Goal: Transaction & Acquisition: Purchase product/service

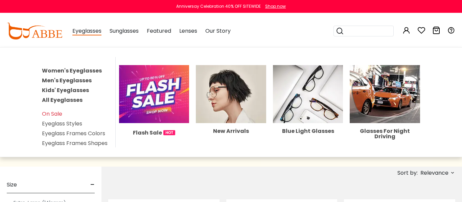
type input "**********"
click at [90, 34] on span "Eyeglasses" at bounding box center [86, 31] width 29 height 8
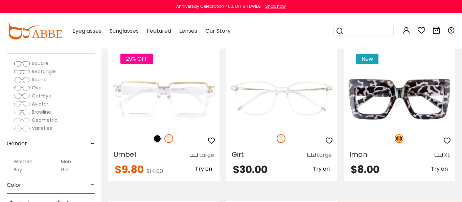
scroll to position [32, 0]
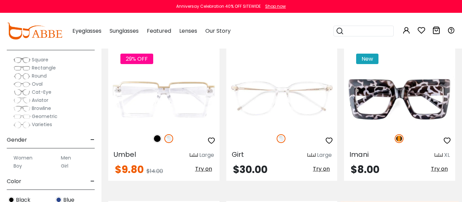
click at [28, 159] on label "Women" at bounding box center [23, 158] width 19 height 8
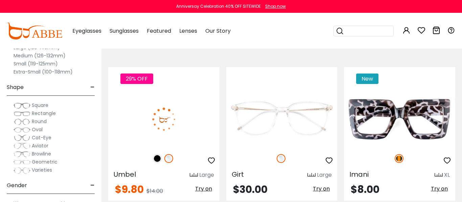
scroll to position [134, 0]
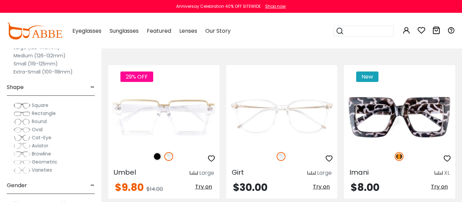
type input "**********"
click at [57, 56] on label "Medium (126-132mm)" at bounding box center [40, 56] width 52 height 8
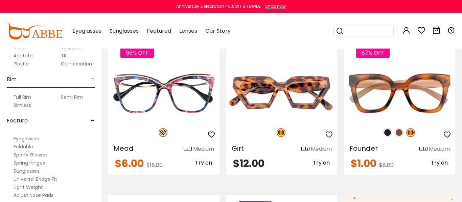
scroll to position [359, 0]
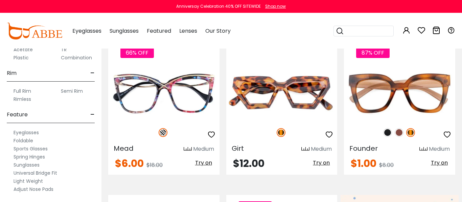
type input "**********"
click at [32, 132] on label "Eyeglasses" at bounding box center [26, 133] width 25 height 8
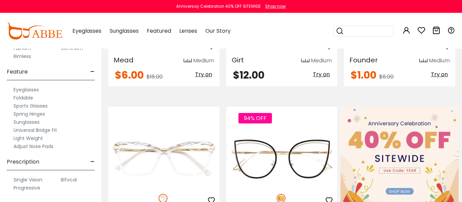
scroll to position [248, 0]
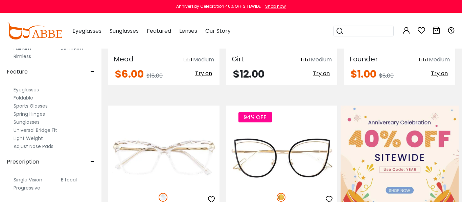
type input "**********"
click at [34, 189] on label "Progressive" at bounding box center [27, 188] width 27 height 8
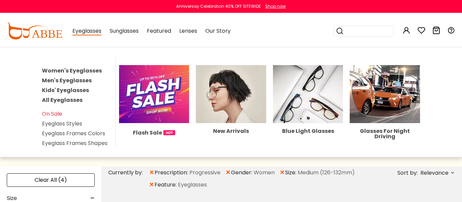
type input "**********"
click at [168, 135] on img at bounding box center [169, 132] width 12 height 5
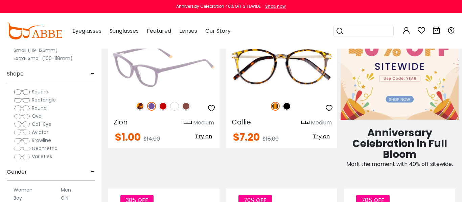
scroll to position [310, 0]
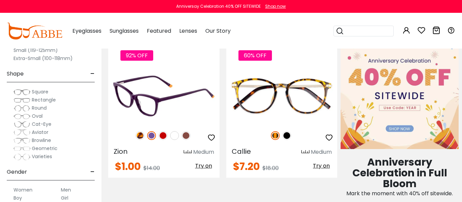
type input "**********"
click at [165, 135] on img at bounding box center [162, 135] width 9 height 9
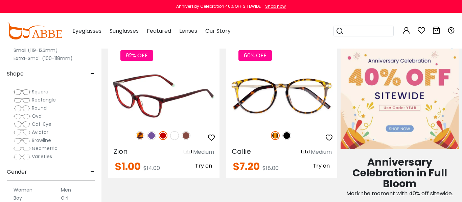
click at [170, 100] on img at bounding box center [163, 95] width 111 height 55
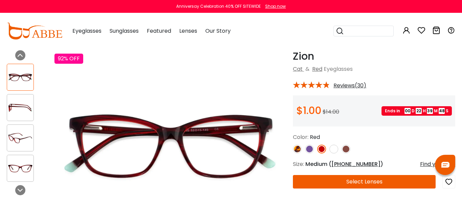
scroll to position [41, 0]
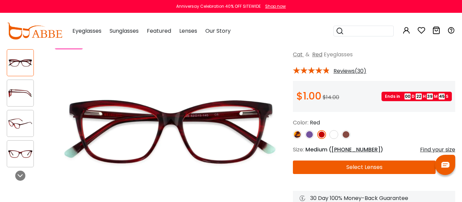
type input "**********"
click at [345, 135] on img at bounding box center [345, 134] width 9 height 9
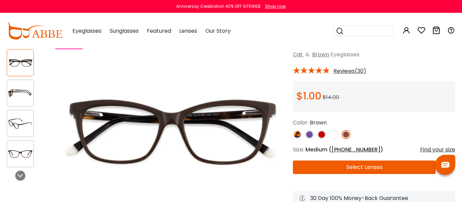
click at [321, 135] on img at bounding box center [321, 134] width 9 height 9
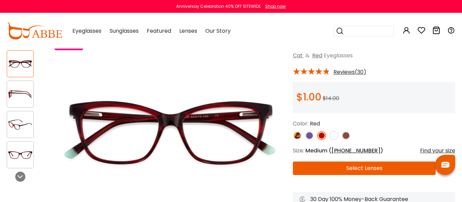
scroll to position [39, 0]
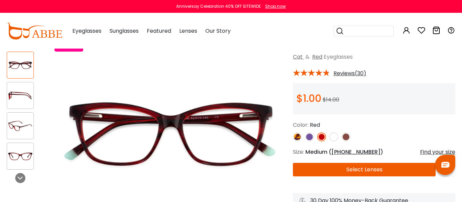
click at [349, 74] on span "Reviews(30)" at bounding box center [349, 74] width 33 height 6
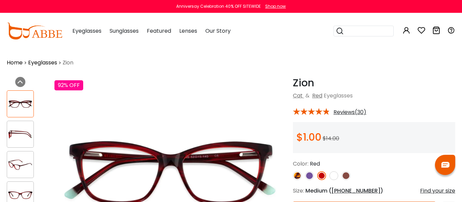
click at [343, 114] on span "Reviews(30)" at bounding box center [349, 112] width 33 height 6
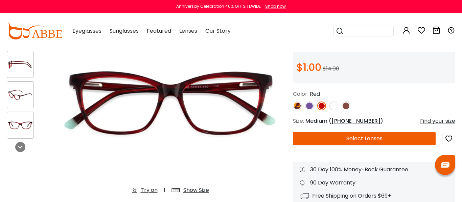
scroll to position [69, 0]
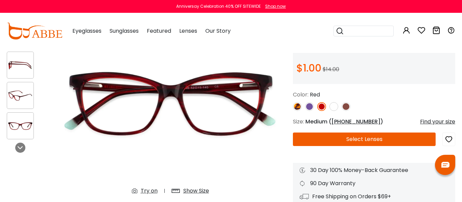
click at [19, 95] on img at bounding box center [20, 95] width 26 height 13
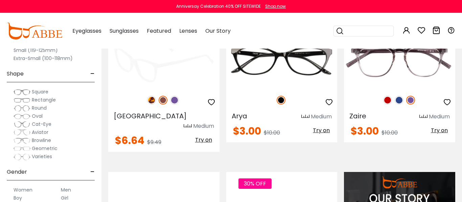
scroll to position [509, 0]
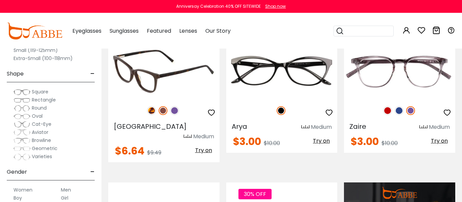
click at [174, 111] on img at bounding box center [174, 110] width 9 height 9
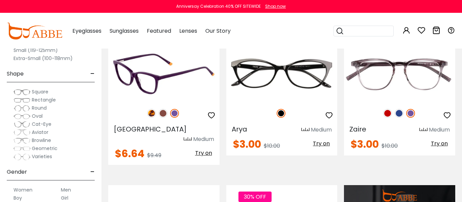
scroll to position [498, 0]
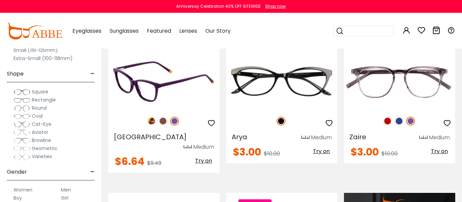
click at [201, 157] on span "Try on" at bounding box center [203, 161] width 17 height 8
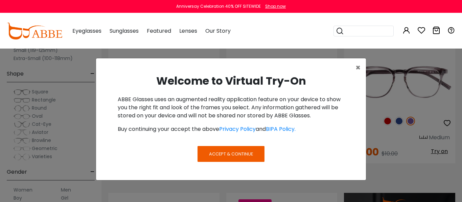
click at [229, 154] on span "Accept & Continue" at bounding box center [231, 154] width 44 height 6
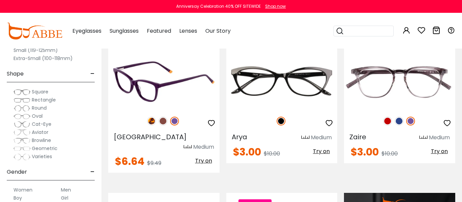
click at [206, 157] on span "Try on" at bounding box center [203, 161] width 17 height 8
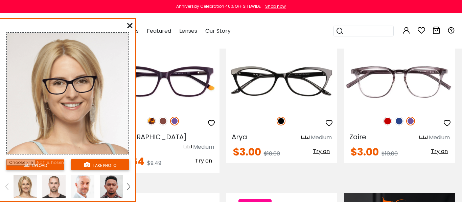
click at [129, 187] on img at bounding box center [128, 187] width 3 height 6
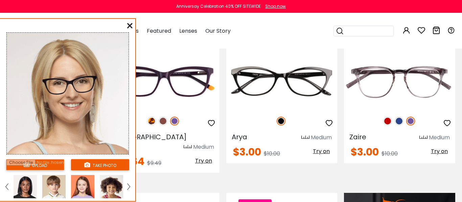
click at [130, 187] on link at bounding box center [128, 186] width 8 height 23
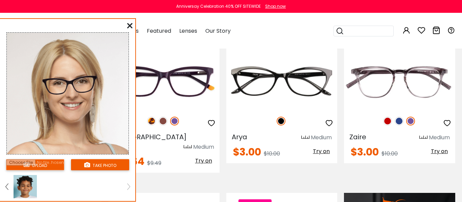
click at [6, 188] on img at bounding box center [6, 187] width 3 height 6
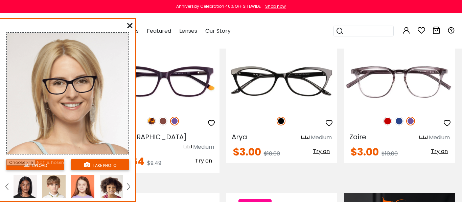
click at [4, 186] on link at bounding box center [7, 186] width 8 height 23
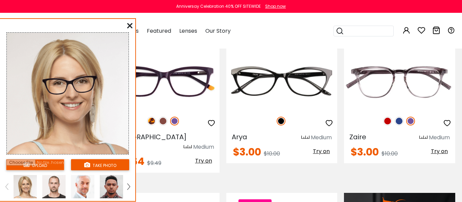
click at [131, 24] on icon at bounding box center [129, 25] width 5 height 5
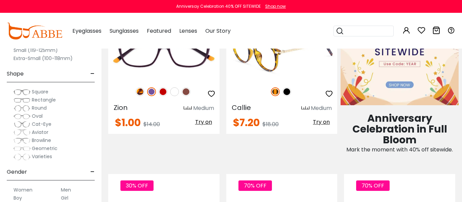
scroll to position [344, 0]
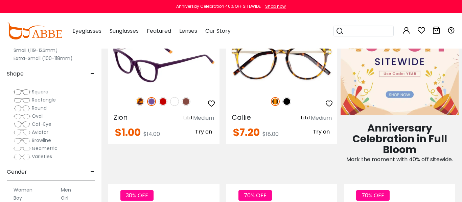
click at [201, 132] on span "Try on" at bounding box center [203, 132] width 17 height 8
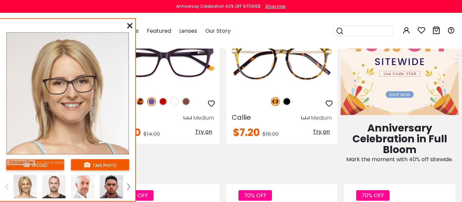
click at [128, 24] on icon at bounding box center [129, 25] width 5 height 5
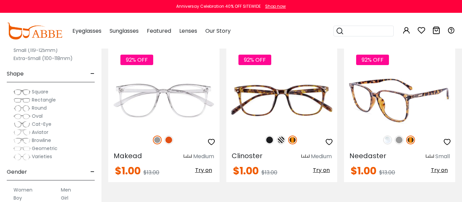
scroll to position [2653, 0]
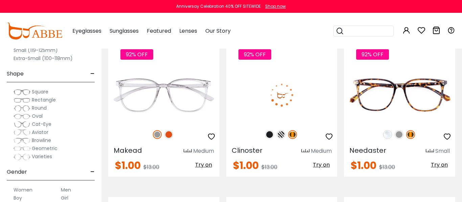
click at [322, 161] on span "Try on" at bounding box center [321, 165] width 17 height 8
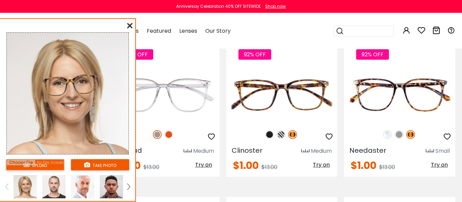
click at [130, 25] on icon at bounding box center [129, 25] width 5 height 5
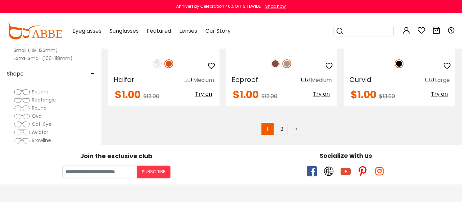
scroll to position [3245, 0]
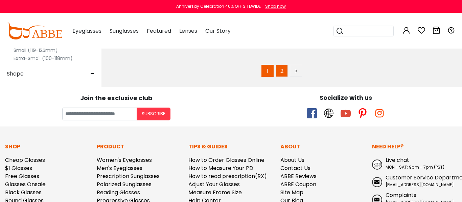
click at [279, 65] on link "2" at bounding box center [281, 71] width 12 height 12
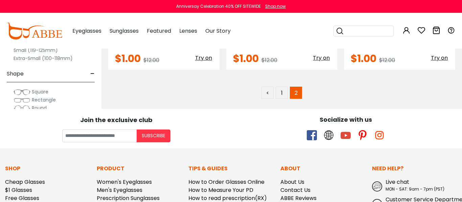
scroll to position [907, 0]
